Goal: Task Accomplishment & Management: Complete application form

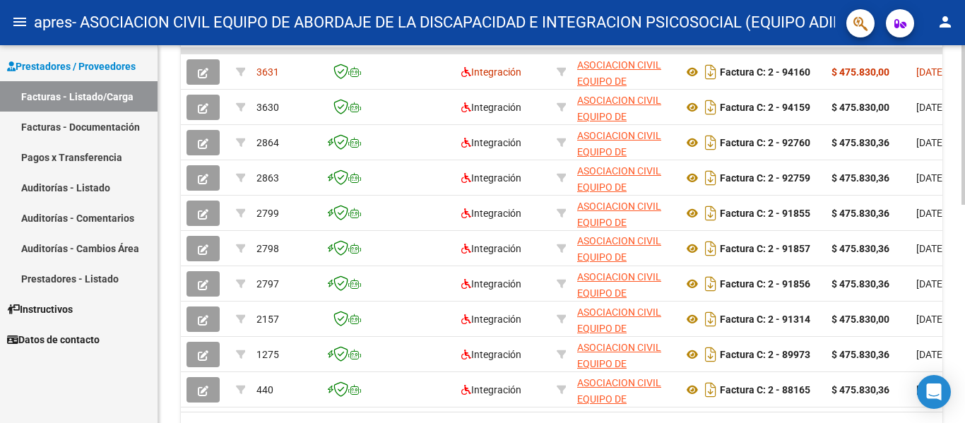
scroll to position [452, 0]
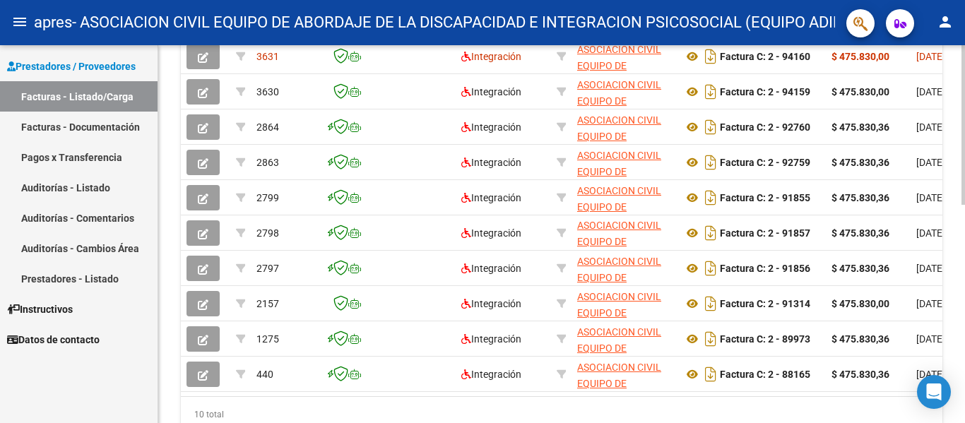
click at [964, 251] on div at bounding box center [964, 320] width 4 height 160
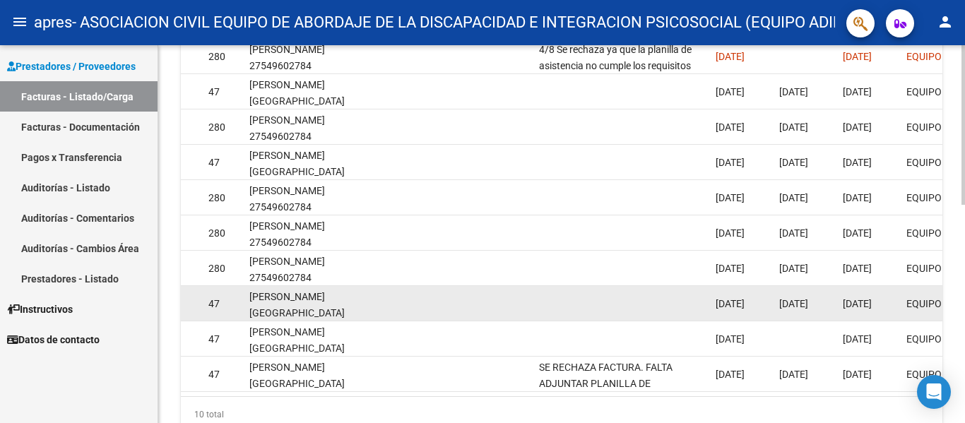
scroll to position [382, 0]
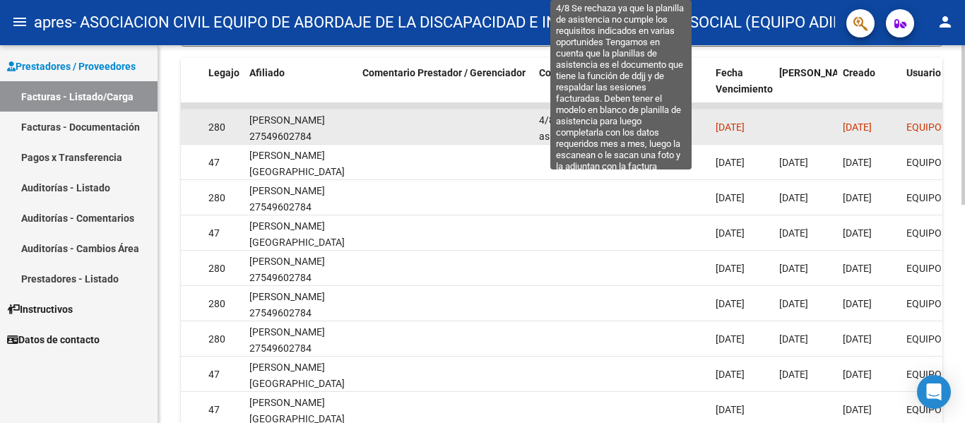
click at [594, 114] on span "4/8 Se rechaza ya que la planilla de asistencia no cumple los requisitos indica…" at bounding box center [621, 336] width 165 height 445
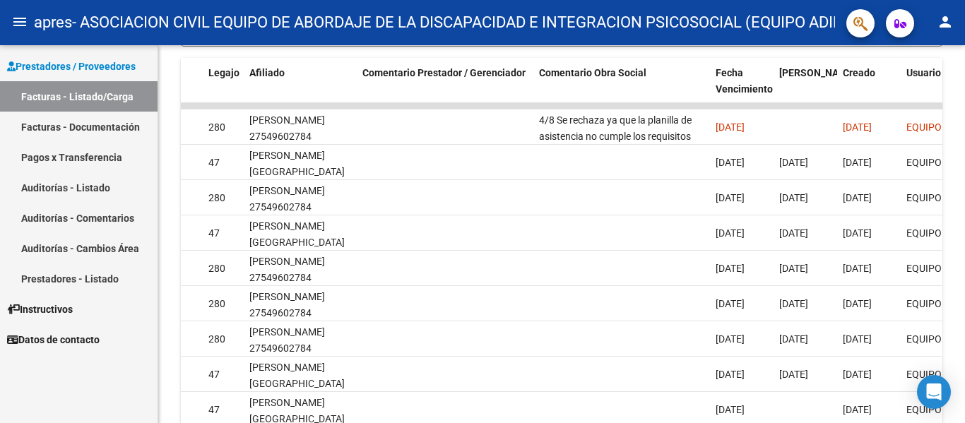
click at [73, 315] on span "Instructivos" at bounding box center [40, 310] width 66 height 16
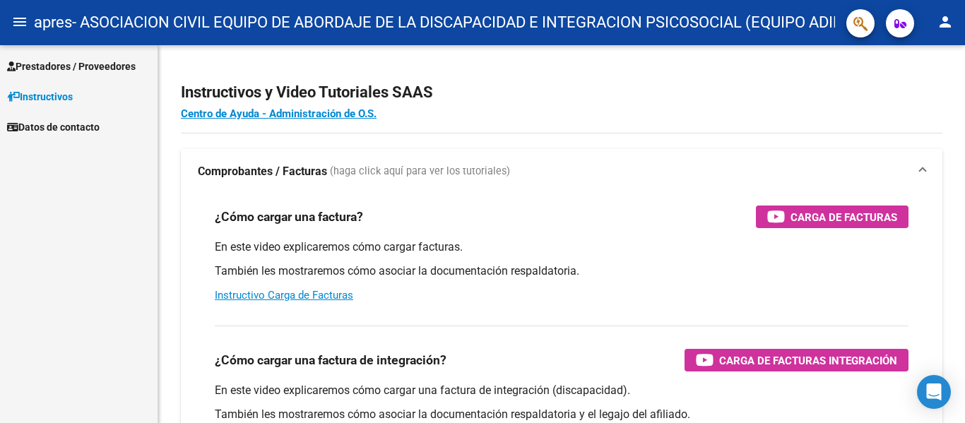
click at [104, 65] on span "Prestadores / Proveedores" at bounding box center [71, 67] width 129 height 16
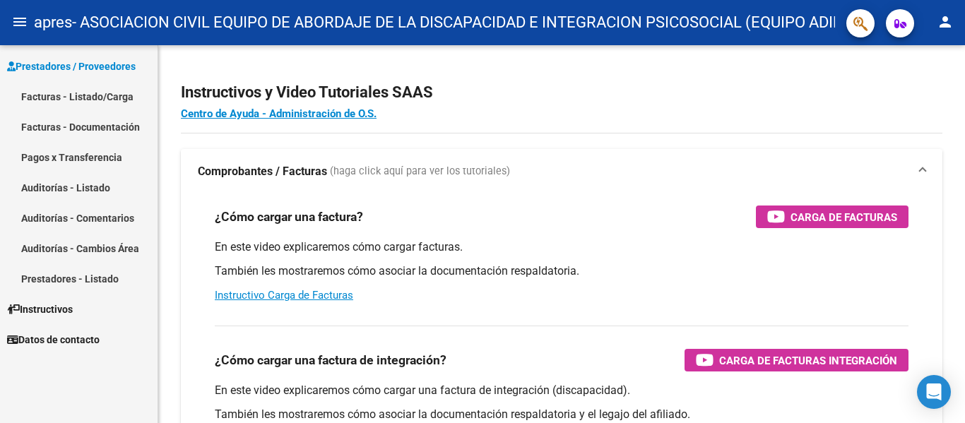
click at [88, 95] on link "Facturas - Listado/Carga" at bounding box center [79, 96] width 158 height 30
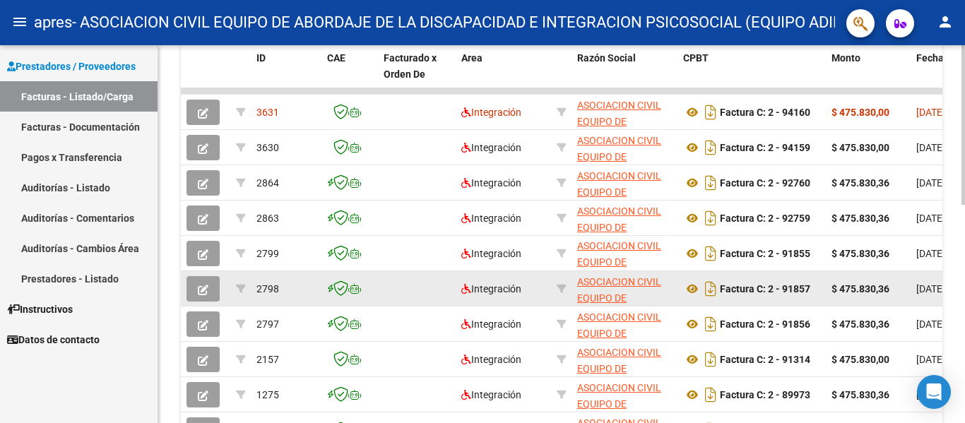
scroll to position [429, 0]
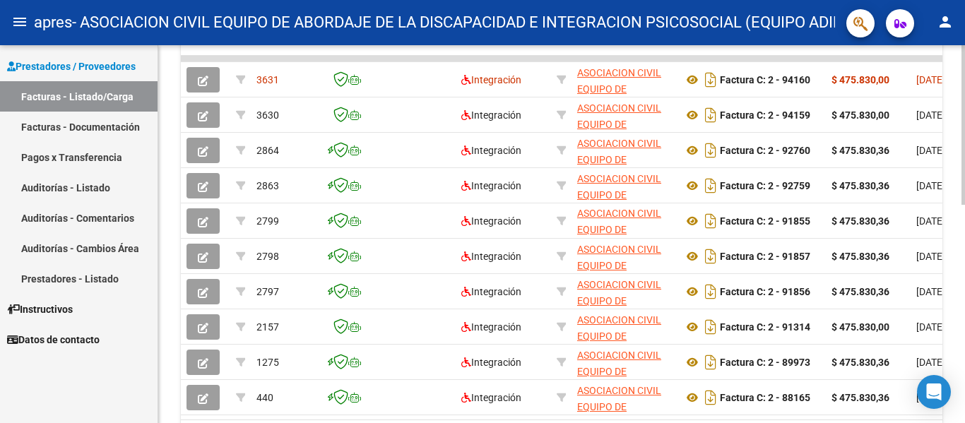
click at [369, 419] on datatable-body "3631 Integración ASOCIACION CIVIL EQUIPO DE ABORDAJE DE LA DISCAPACIDAD E INTEG…" at bounding box center [562, 238] width 762 height 364
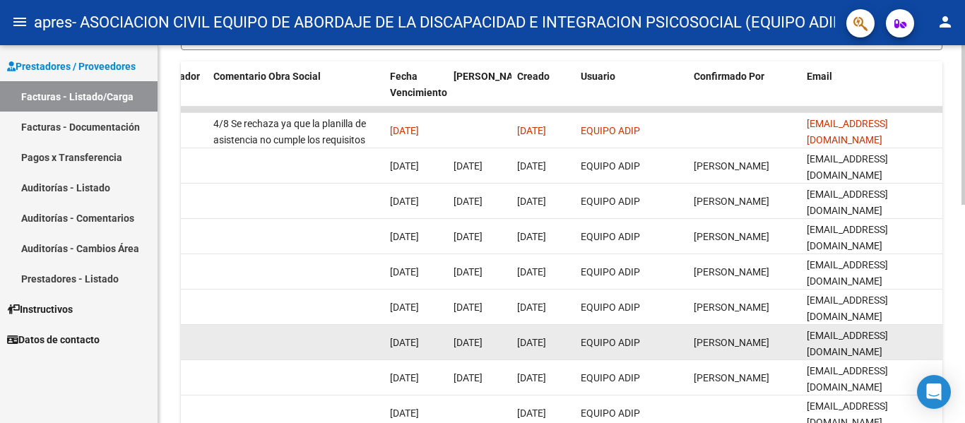
scroll to position [377, 0]
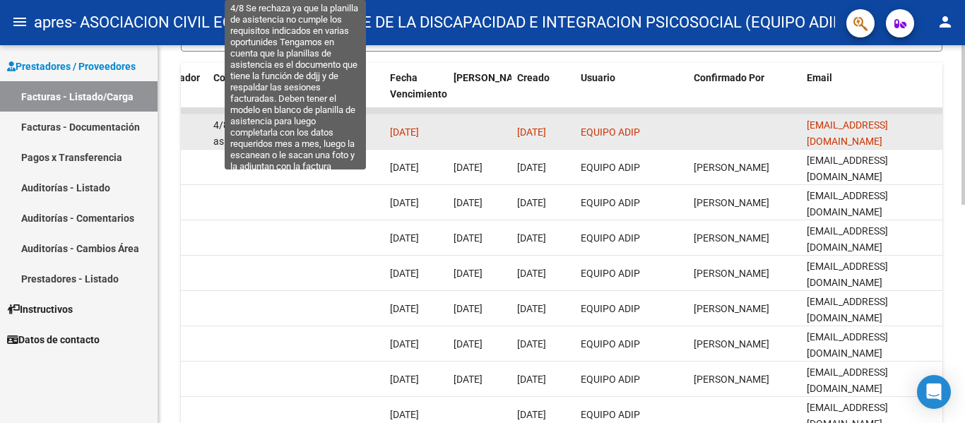
click at [333, 126] on span "4/8 Se rechaza ya que la planilla de asistencia no cumple los requisitos indica…" at bounding box center [295, 341] width 165 height 445
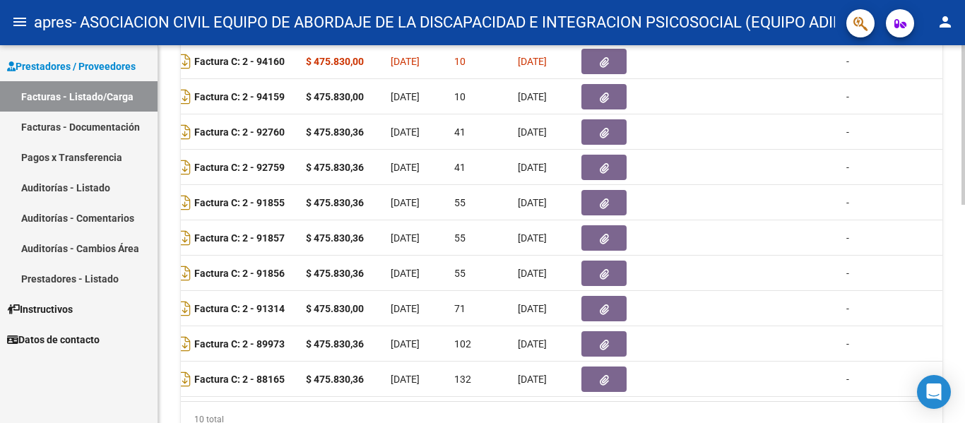
scroll to position [0, 214]
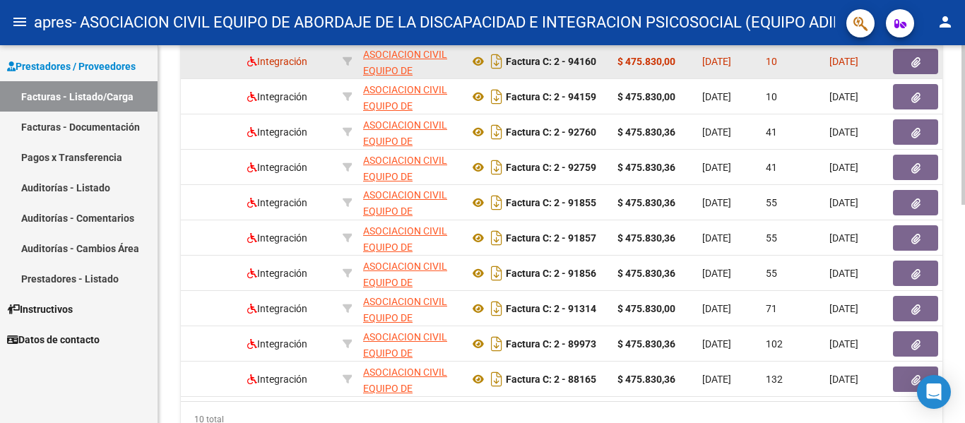
click at [919, 64] on icon "button" at bounding box center [915, 62] width 9 height 11
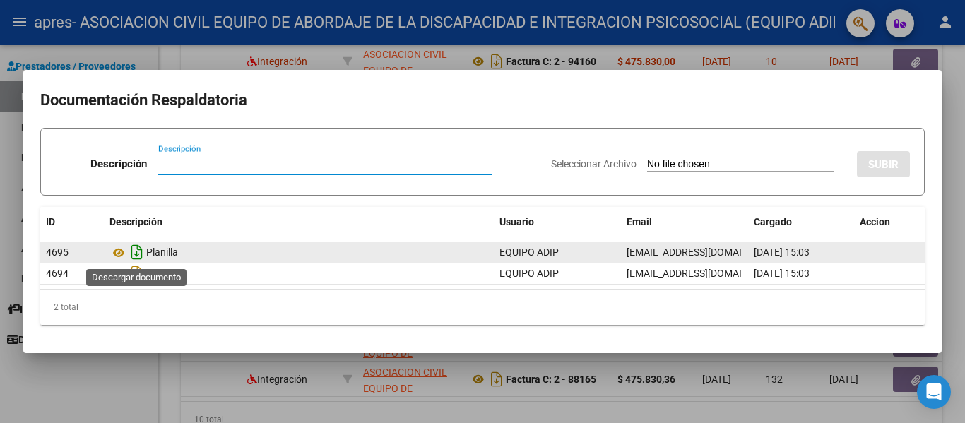
click at [138, 251] on icon "Descargar documento" at bounding box center [137, 252] width 18 height 23
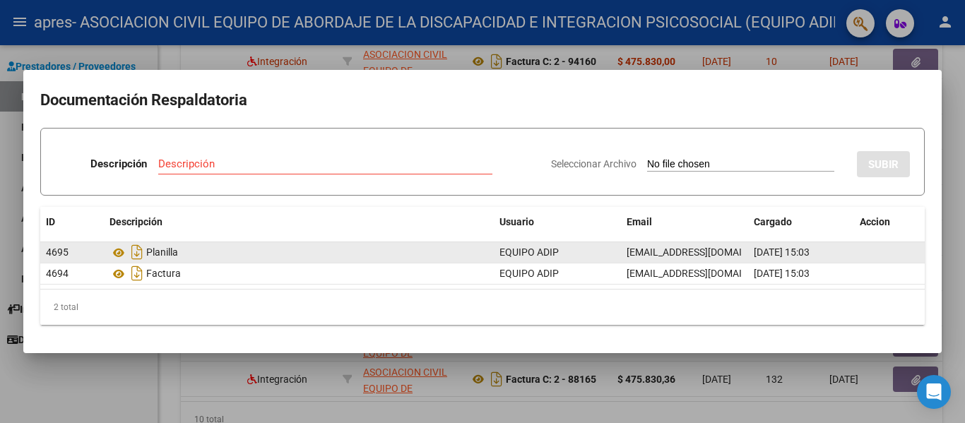
click at [890, 66] on div at bounding box center [482, 211] width 965 height 423
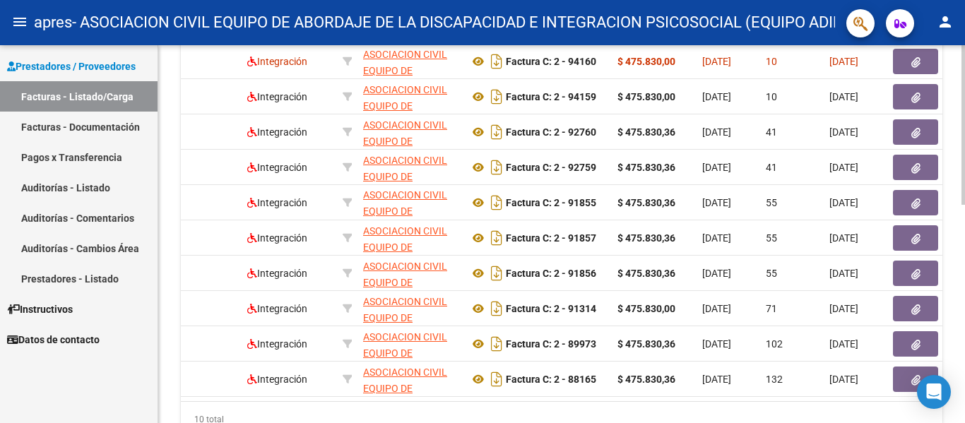
scroll to position [0, 0]
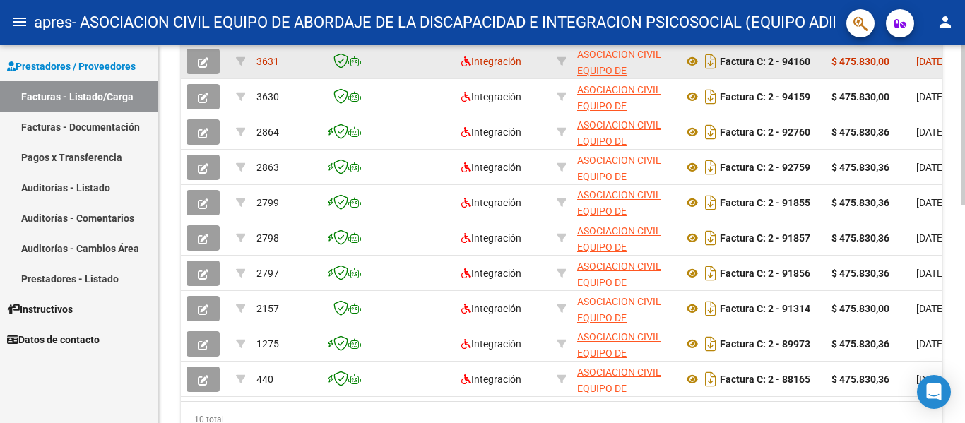
click at [203, 57] on icon "button" at bounding box center [203, 62] width 11 height 11
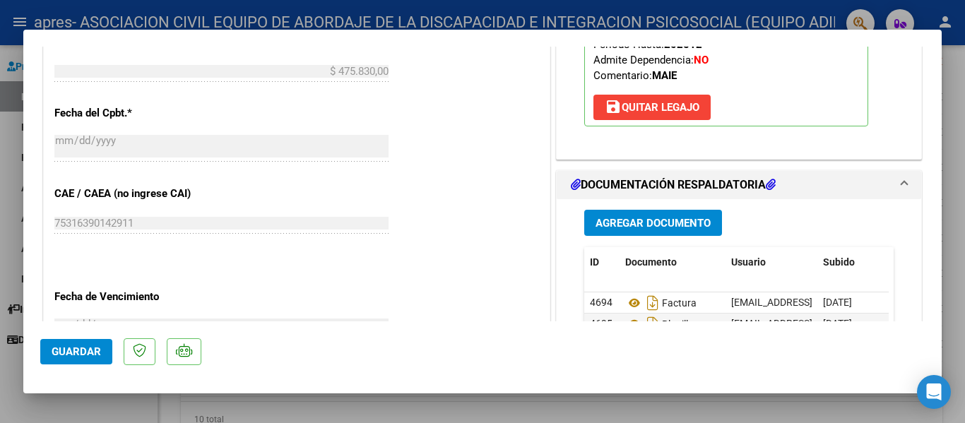
scroll to position [707, 0]
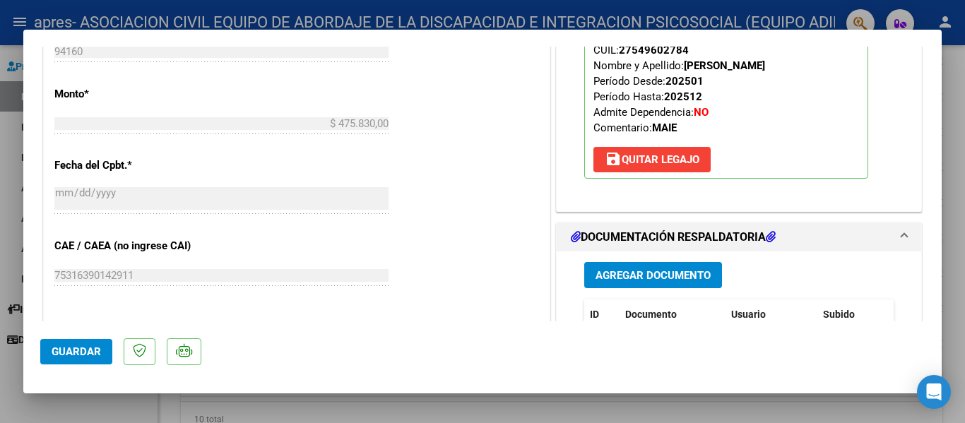
click at [660, 276] on span "Agregar Documento" at bounding box center [653, 275] width 115 height 13
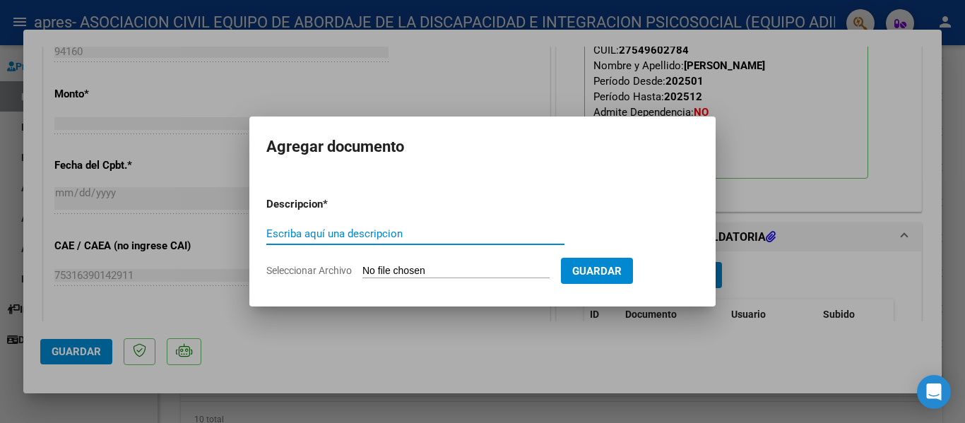
click at [329, 232] on input "Escriba aquí una descripcion" at bounding box center [415, 234] width 298 height 13
type input "Planilla de Asistencia del Equipo"
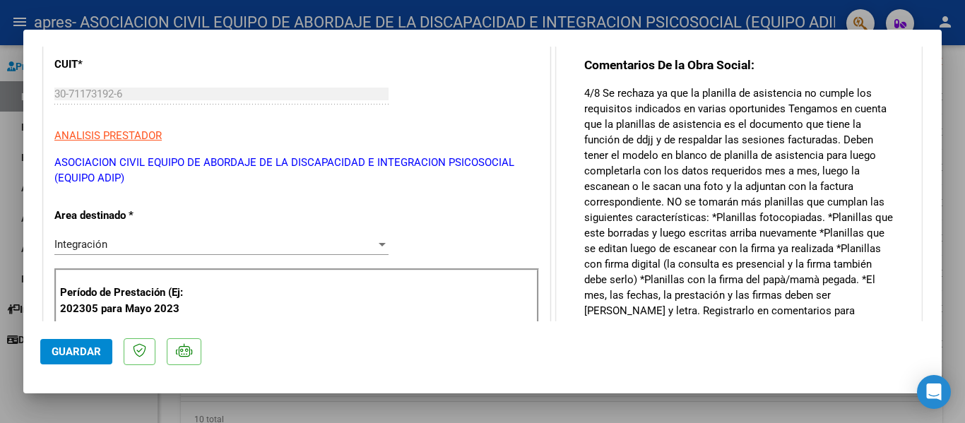
scroll to position [141, 0]
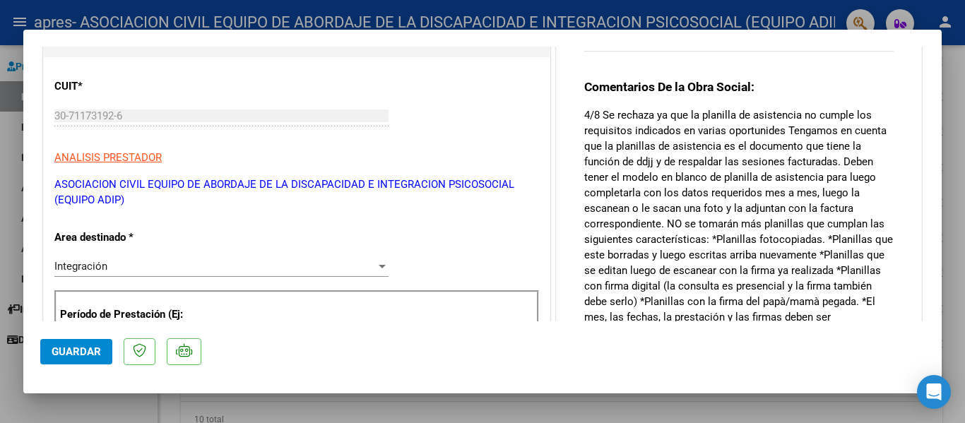
drag, startPoint x: 649, startPoint y: 111, endPoint x: 896, endPoint y: 192, distance: 259.6
click at [896, 192] on div "Comentarios del Prestador / Gerenciador: Comentarios De la Obra Social:" at bounding box center [739, 187] width 365 height 468
click at [835, 203] on p "4/8 Se rechaza ya que la planilla de asistencia no cumple los requisitos indica…" at bounding box center [738, 231] width 309 height 249
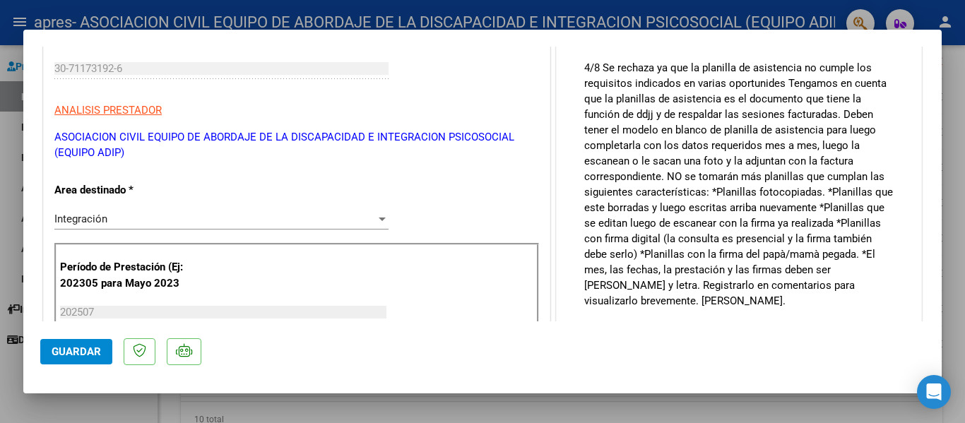
scroll to position [212, 0]
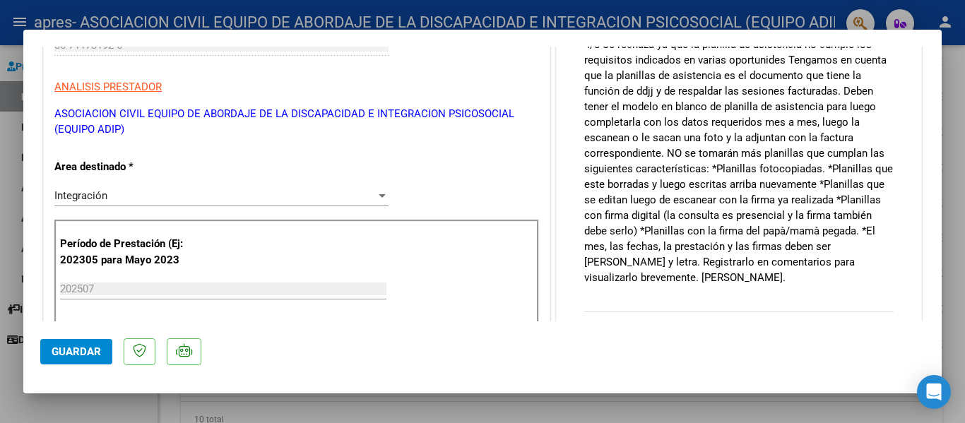
drag, startPoint x: 596, startPoint y: 111, endPoint x: 887, endPoint y: 169, distance: 296.8
click at [887, 169] on div "Comentarios del Prestador / Gerenciador: Comentarios De la Obra Social:" at bounding box center [739, 110] width 331 height 456
click at [802, 178] on p "4/8 Se rechaza ya que la planilla de asistencia no cumple los requisitos indica…" at bounding box center [738, 161] width 309 height 249
drag, startPoint x: 828, startPoint y: 163, endPoint x: 868, endPoint y: 276, distance: 119.3
click at [868, 276] on p "4/8 Se rechaza ya que la planilla de asistencia no cumple los requisitos indica…" at bounding box center [738, 161] width 309 height 249
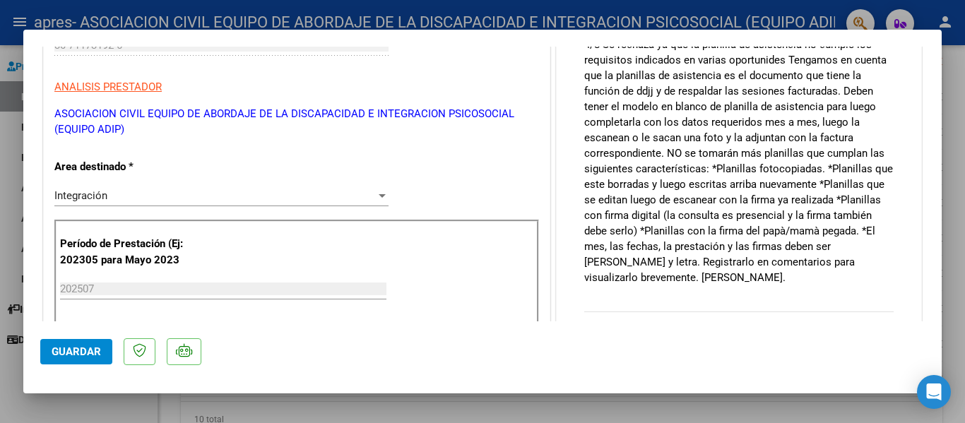
click at [663, 276] on p "4/8 Se rechaza ya que la planilla de asistencia no cumple los requisitos indica…" at bounding box center [738, 161] width 309 height 249
click at [687, 261] on p "4/8 Se rechaza ya que la planilla de asistencia no cumple los requisitos indica…" at bounding box center [738, 161] width 309 height 249
drag, startPoint x: 687, startPoint y: 261, endPoint x: 685, endPoint y: 269, distance: 7.4
click at [688, 261] on p "4/8 Se rechaza ya que la planilla de asistencia no cumple los requisitos indica…" at bounding box center [738, 161] width 309 height 249
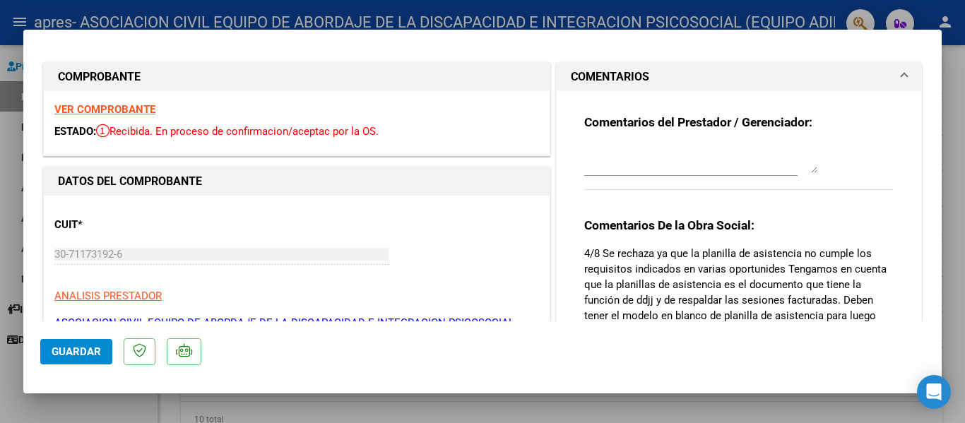
scroll to position [0, 0]
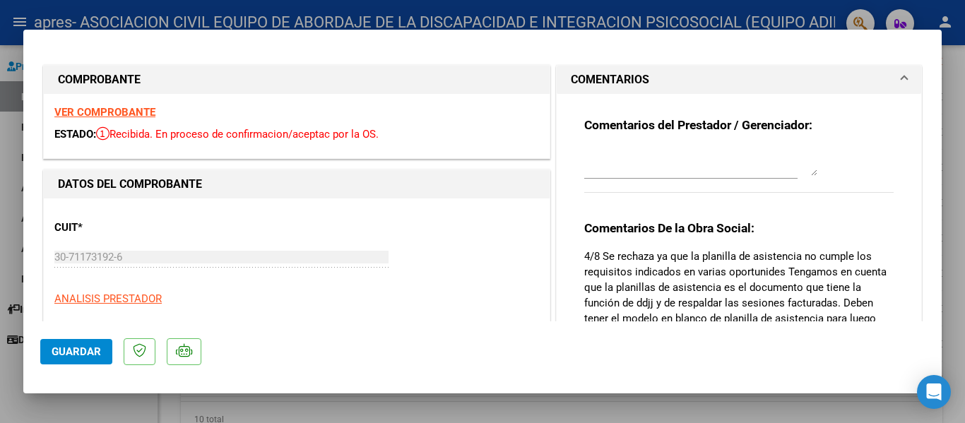
click at [955, 49] on div at bounding box center [482, 211] width 965 height 423
type input "$ 0,00"
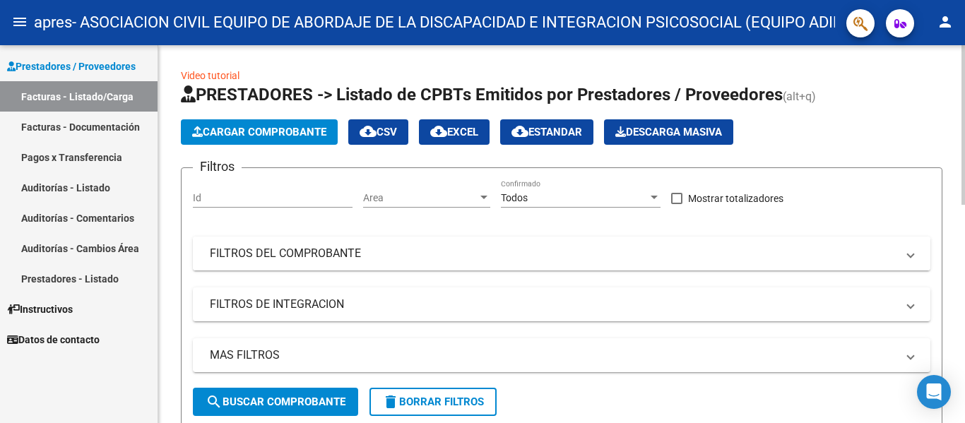
scroll to position [283, 0]
